Goal: Information Seeking & Learning: Learn about a topic

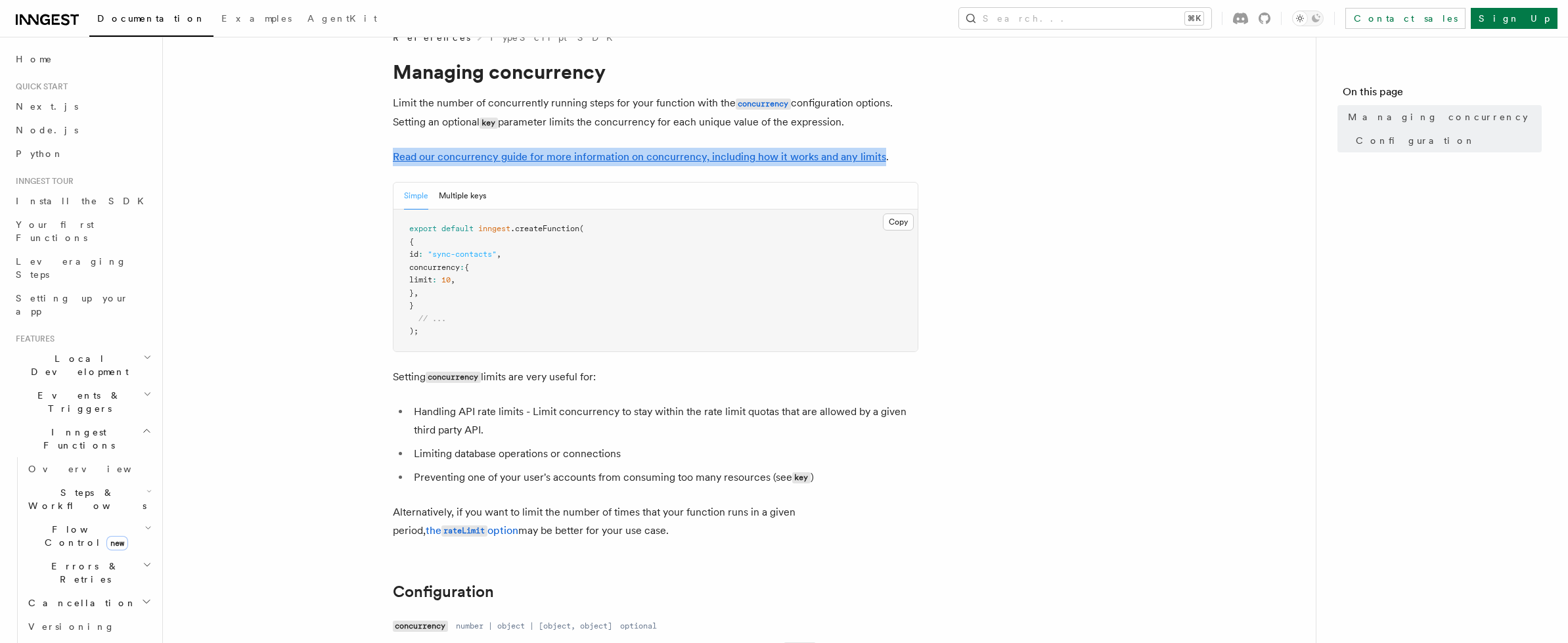
scroll to position [29, 0]
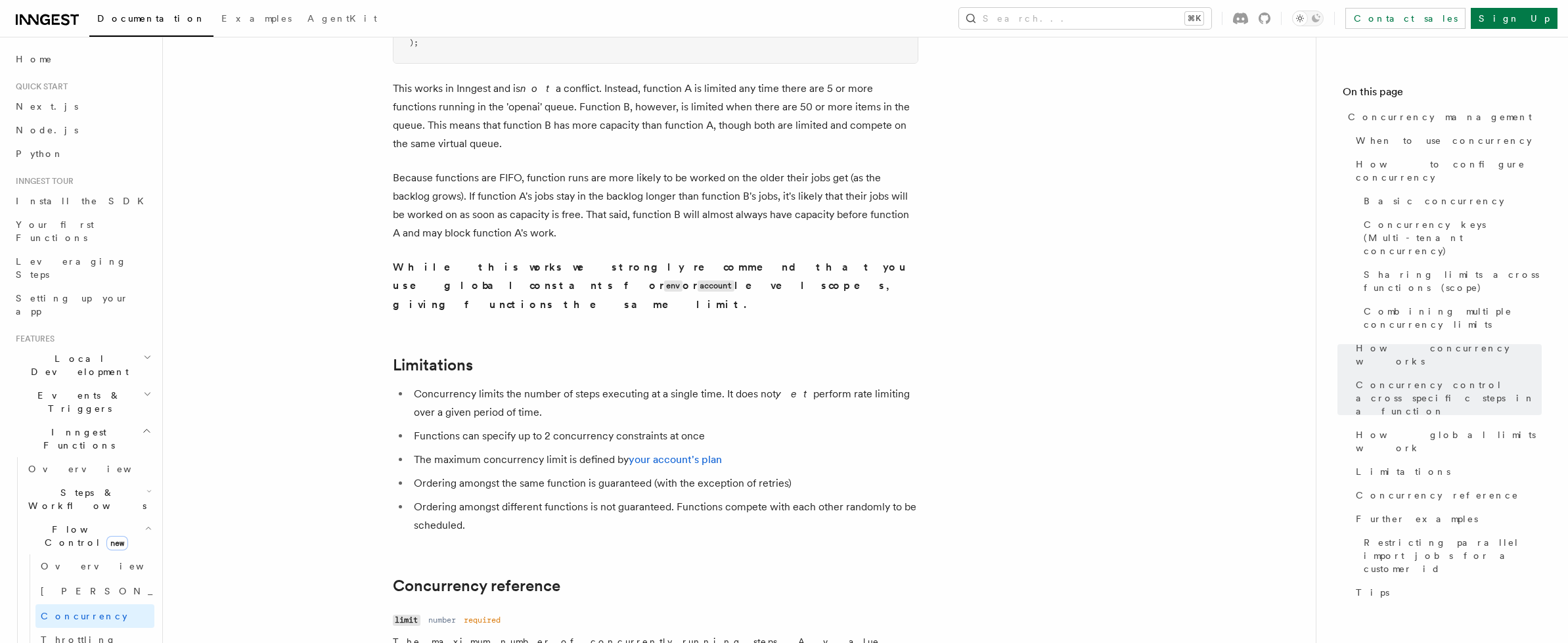
scroll to position [4009, 0]
